Goal: Transaction & Acquisition: Purchase product/service

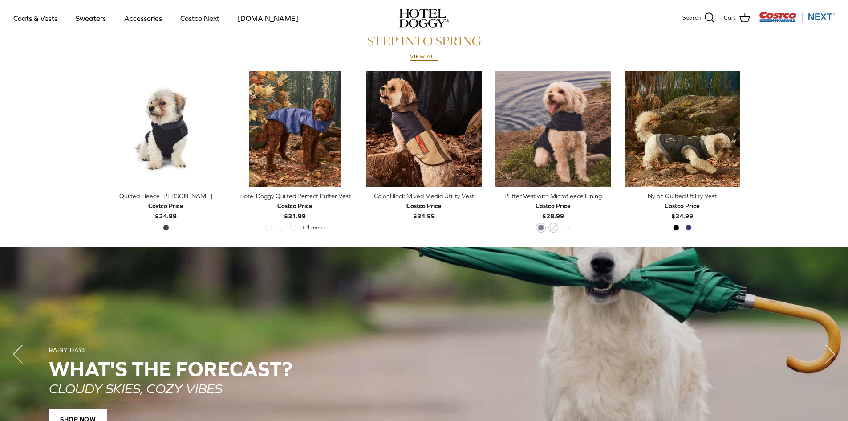
scroll to position [245, 0]
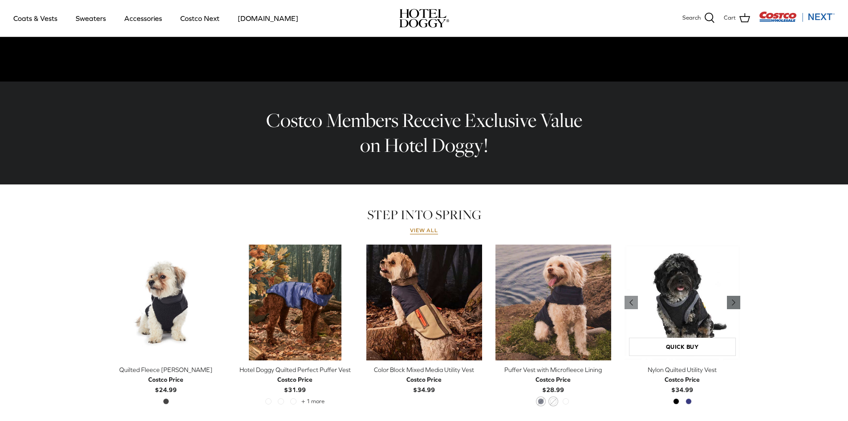
click at [735, 304] on icon "Right" at bounding box center [733, 302] width 11 height 11
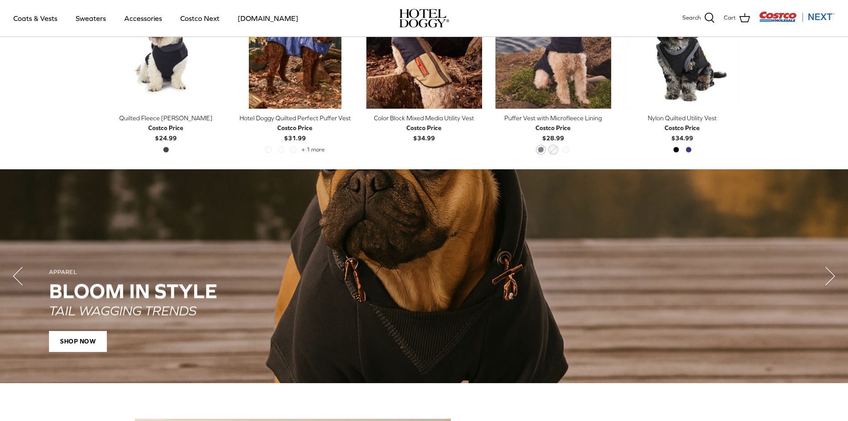
scroll to position [512, 0]
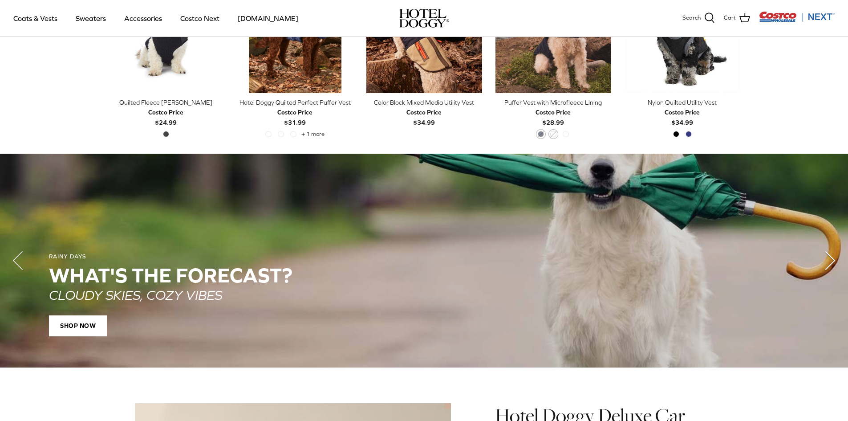
click at [830, 258] on polyline "Next" at bounding box center [830, 260] width 9 height 18
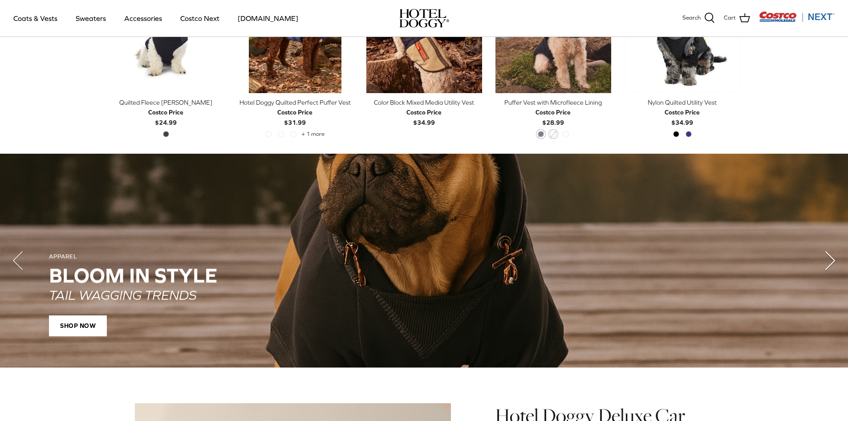
click at [830, 258] on polyline "Next" at bounding box center [830, 260] width 9 height 18
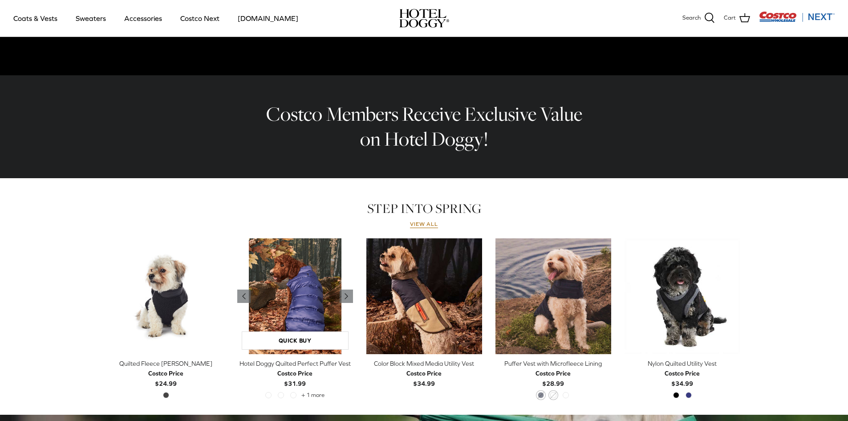
scroll to position [245, 0]
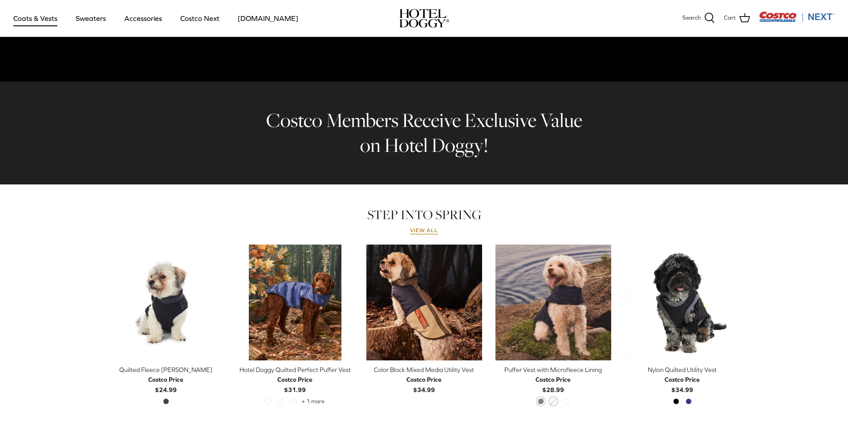
click at [31, 23] on link "Coats & Vests" at bounding box center [35, 18] width 60 height 30
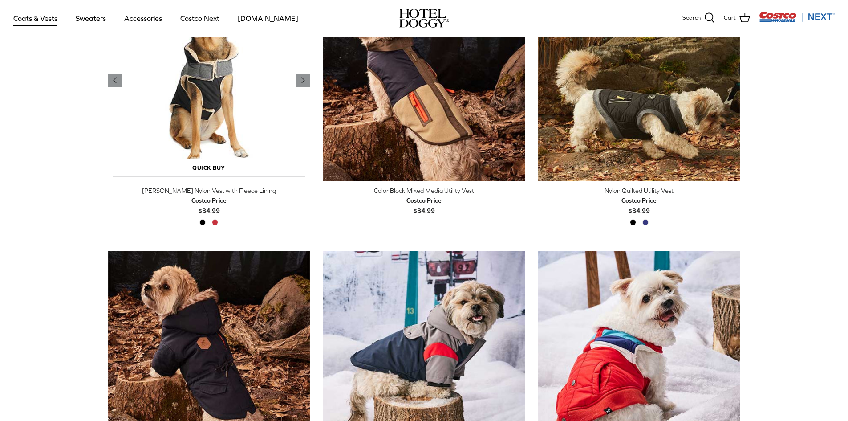
scroll to position [312, 0]
